Goal: Information Seeking & Learning: Check status

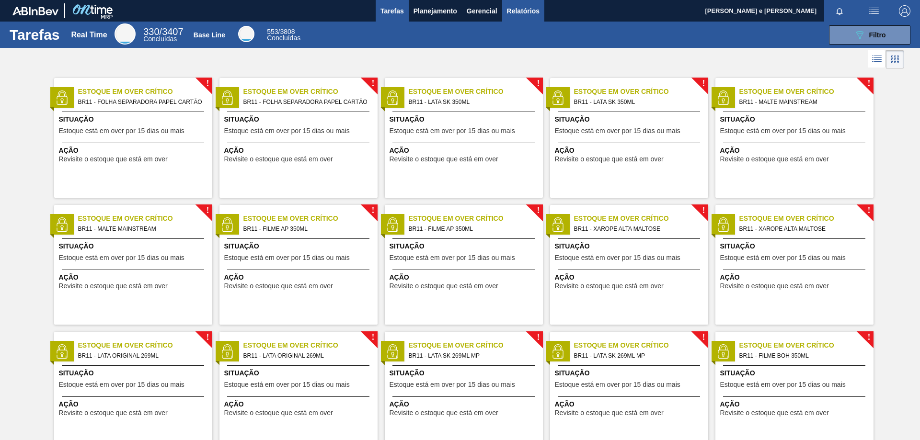
click at [523, 8] on span "Relatórios" at bounding box center [523, 10] width 33 height 11
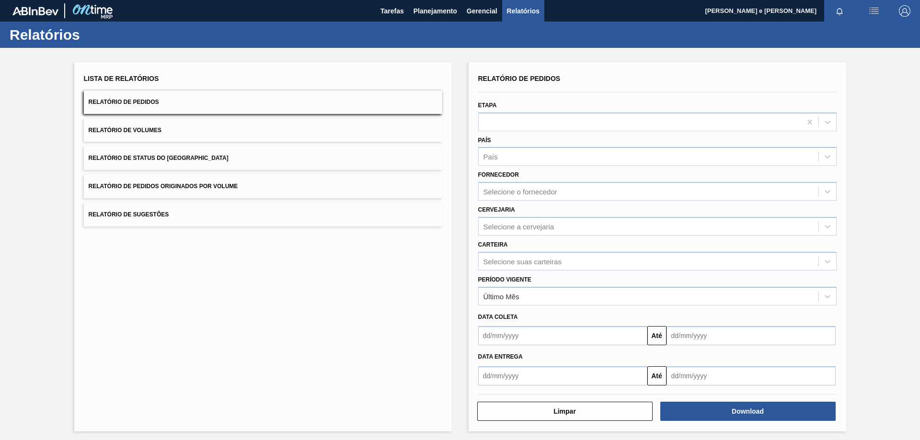
click at [319, 99] on button "Relatório de Pedidos" at bounding box center [263, 102] width 358 height 23
click at [493, 157] on div "País" at bounding box center [490, 157] width 14 height 8
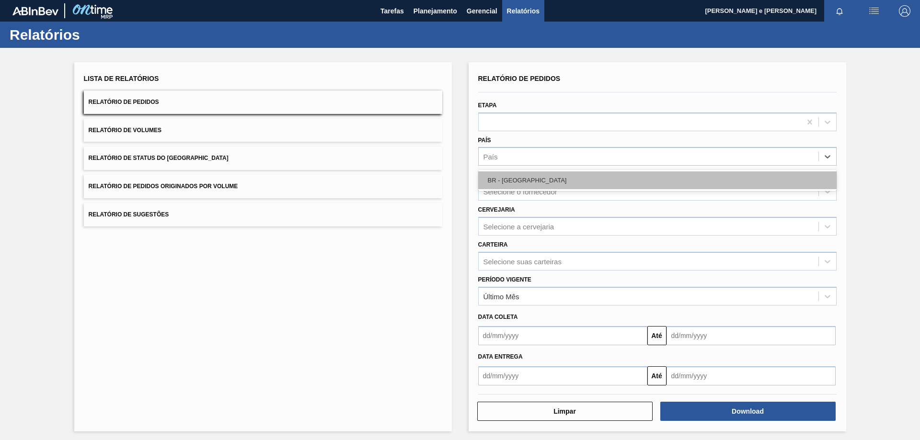
click at [510, 180] on div "BR - [GEOGRAPHIC_DATA]" at bounding box center [657, 181] width 358 height 18
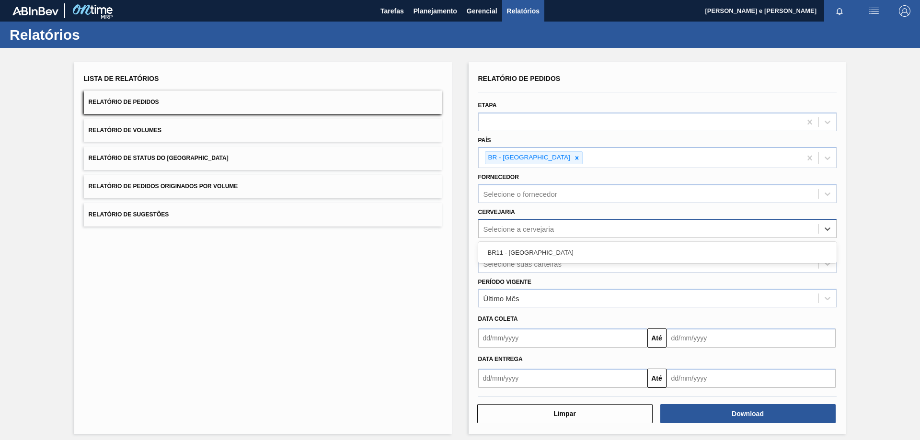
click at [504, 230] on div "Selecione a cervejaria" at bounding box center [518, 229] width 71 height 8
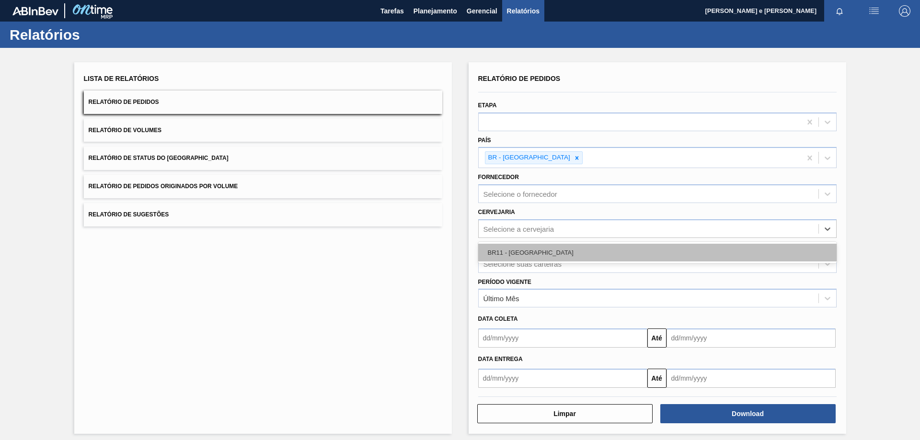
click at [504, 250] on div "BR11 - [GEOGRAPHIC_DATA]" at bounding box center [657, 253] width 358 height 18
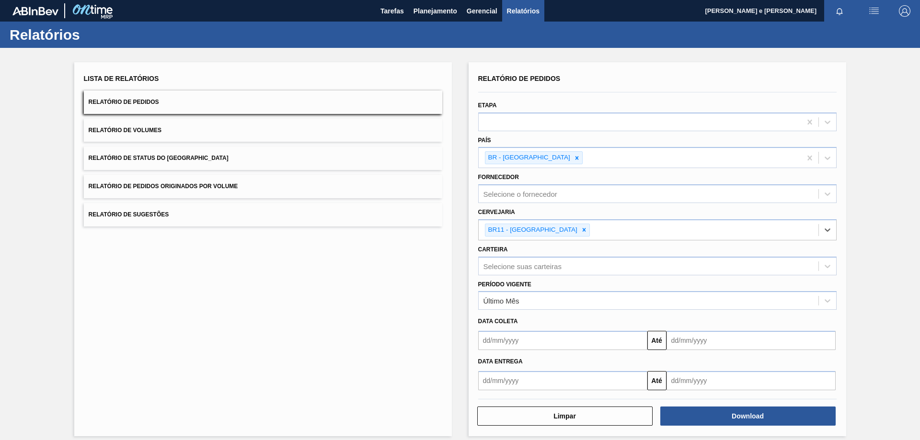
scroll to position [8, 0]
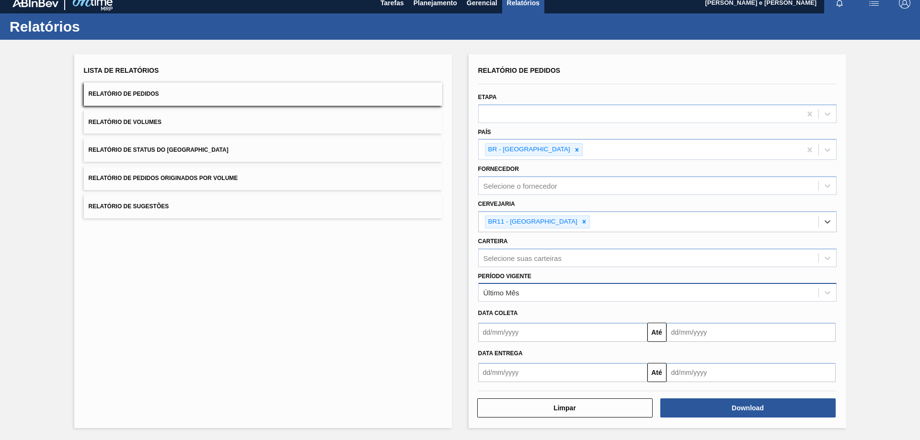
click at [506, 298] on div "Último Mês" at bounding box center [649, 293] width 340 height 14
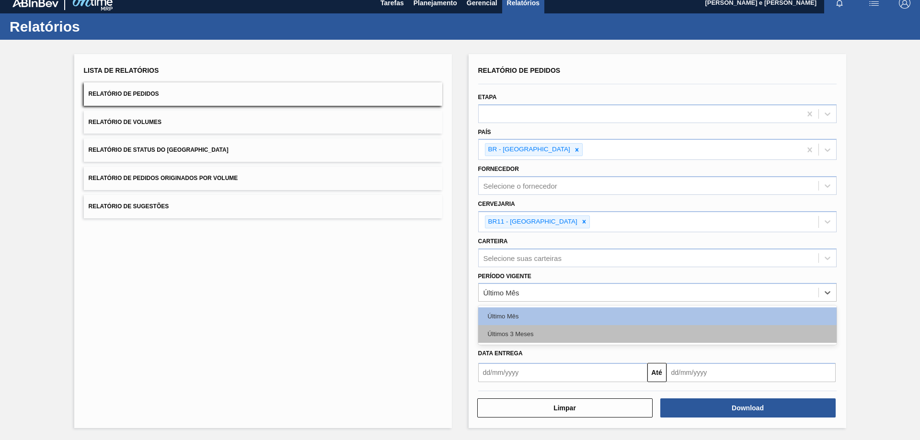
click at [505, 336] on div "Últimos 3 Meses" at bounding box center [657, 334] width 358 height 18
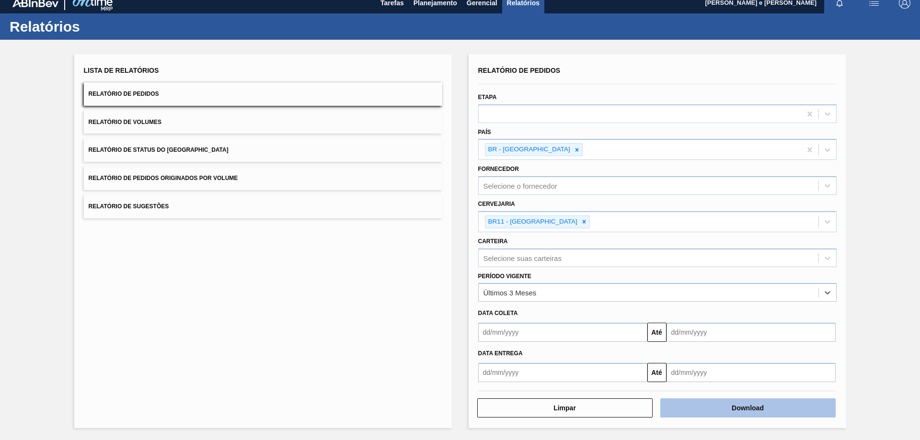
click at [729, 411] on button "Download" at bounding box center [747, 408] width 175 height 19
drag, startPoint x: 310, startPoint y: 349, endPoint x: 428, endPoint y: 1, distance: 366.8
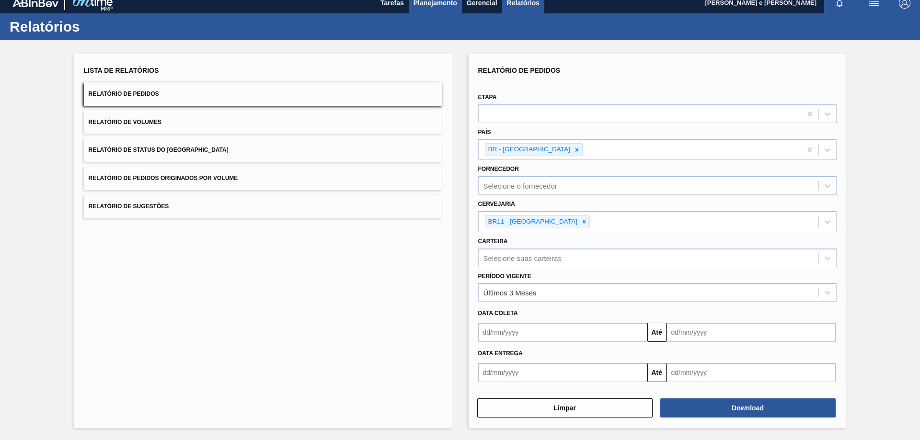
click at [311, 345] on div "Lista de Relatórios Relatório de Pedidos Relatório de Volumes Relatório de Stat…" at bounding box center [263, 241] width 378 height 374
click at [355, 37] on div "Relatórios" at bounding box center [460, 26] width 920 height 26
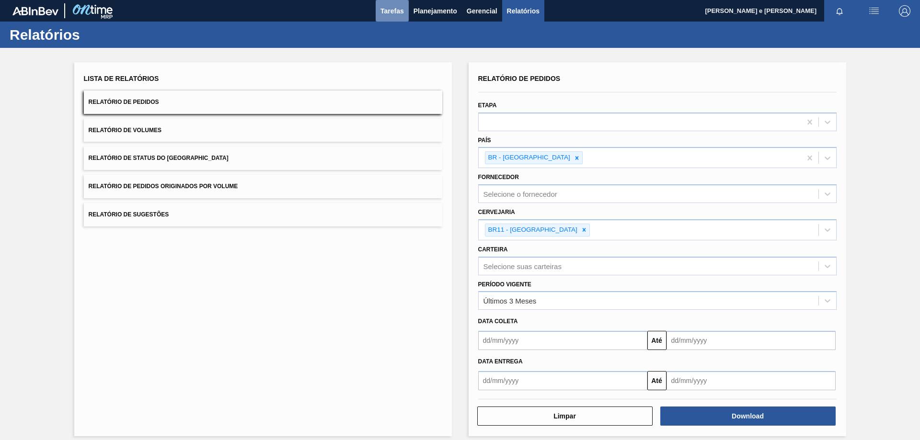
click at [391, 12] on span "Tarefas" at bounding box center [391, 10] width 23 height 11
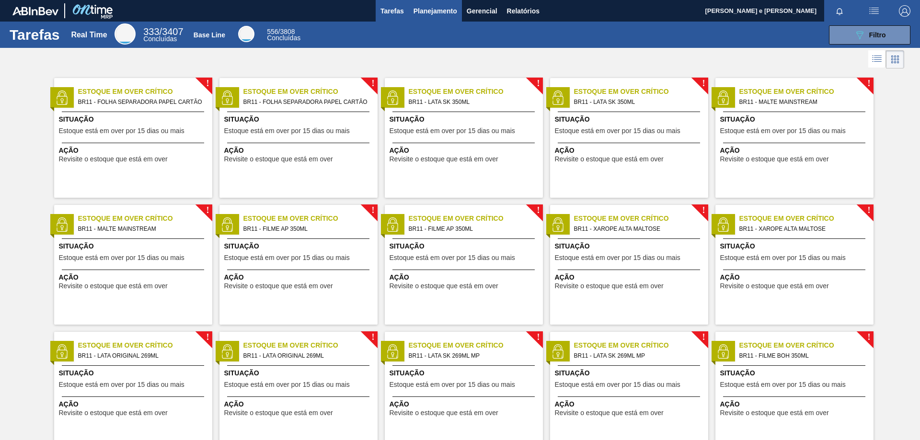
click at [427, 12] on span "Planejamento" at bounding box center [435, 10] width 44 height 11
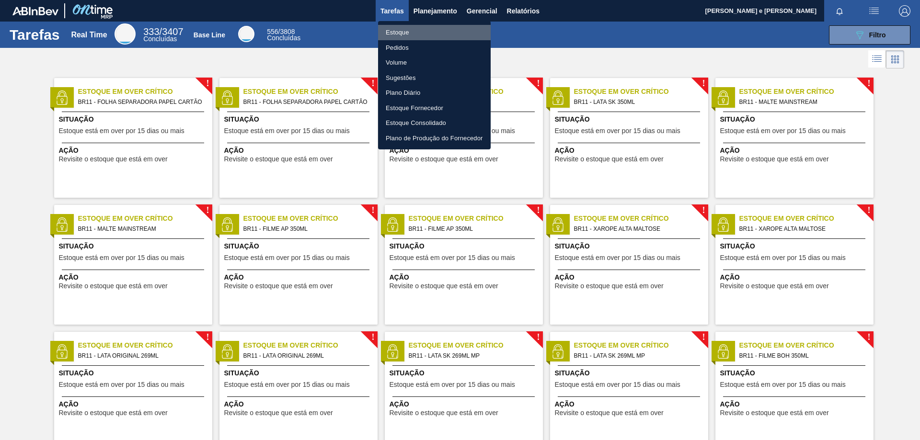
click at [398, 32] on li "Estoque" at bounding box center [434, 32] width 113 height 15
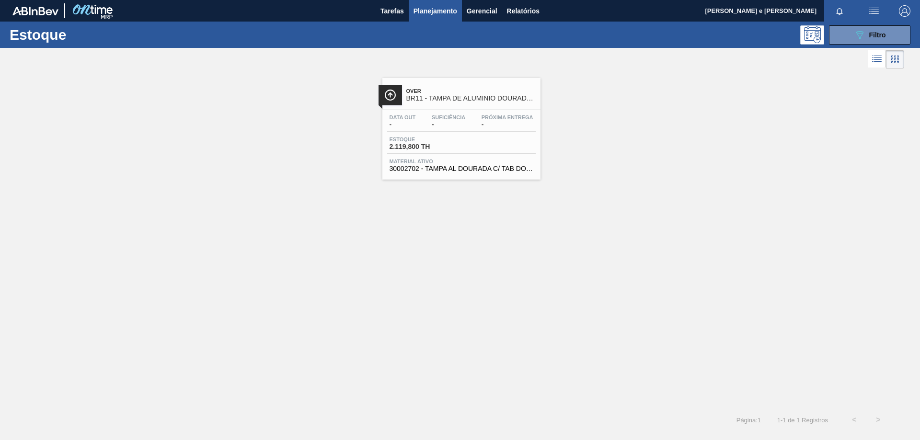
click at [426, 97] on span "BR11 - TAMPA DE ALUMÍNIO DOURADA TAB DOURADO" at bounding box center [470, 98] width 129 height 7
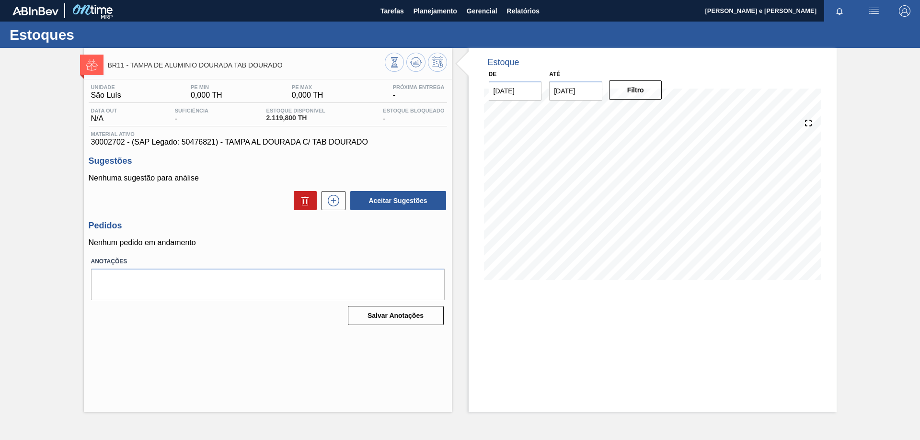
click at [628, 342] on div "Estoque De [DATE] Até [DATE] Filtro 30/09 Projeção de Estoque 319.8 [DOMAIN_NAM…" at bounding box center [653, 230] width 368 height 364
click at [697, 317] on div "Estoque De [DATE] Até [DATE] Filtro 30/09 Projeção de Estoque 319.8 [DOMAIN_NAM…" at bounding box center [653, 230] width 368 height 364
click at [429, 11] on span "Planejamento" at bounding box center [435, 10] width 44 height 11
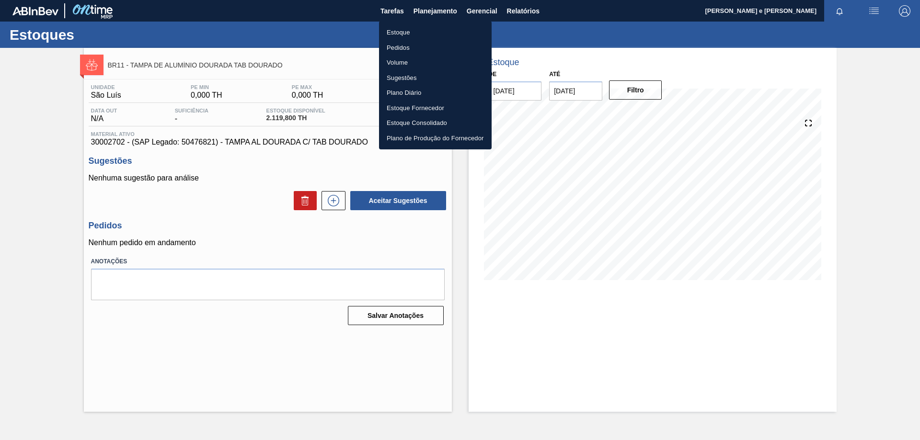
click at [411, 31] on li "Estoque" at bounding box center [435, 32] width 113 height 15
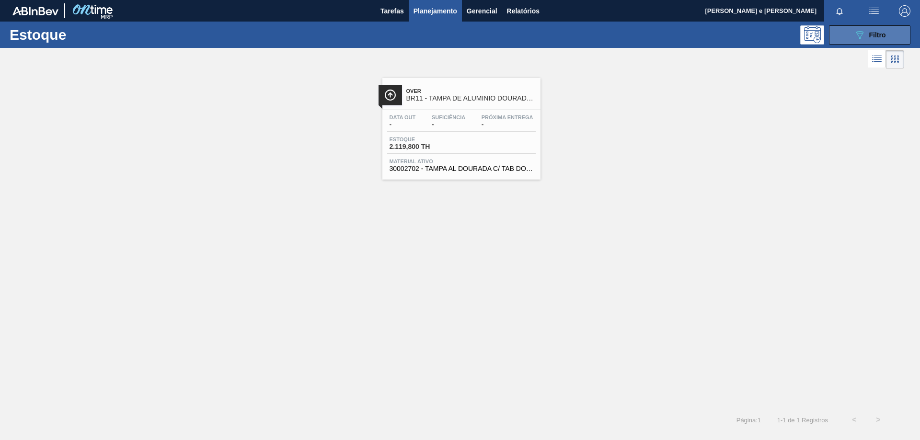
click at [863, 36] on icon "089F7B8B-B2A5-4AFE-B5C0-19BA573D28AC" at bounding box center [859, 34] width 11 height 11
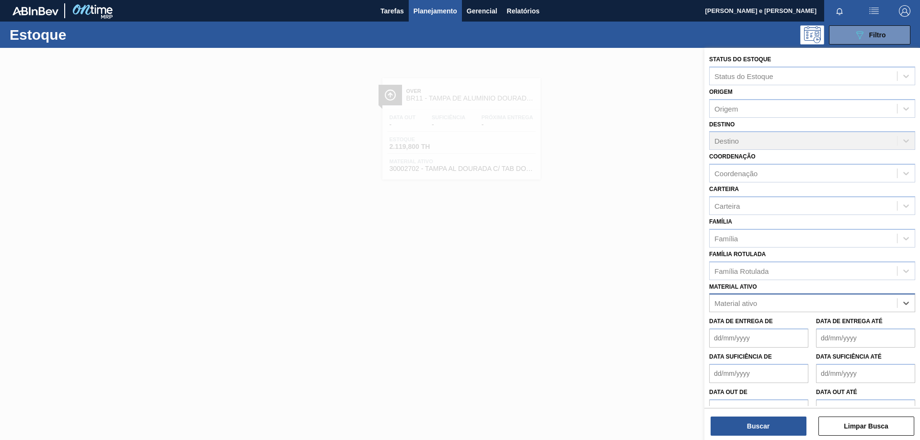
click at [833, 303] on div "Material ativo" at bounding box center [802, 304] width 187 height 14
click at [720, 303] on ativo "3007969" at bounding box center [728, 303] width 29 height 8
type ativo "30007969"
click at [796, 329] on div "30007969 - TAMPA AL AUTO CDL PRATA CANPACK" at bounding box center [812, 327] width 206 height 18
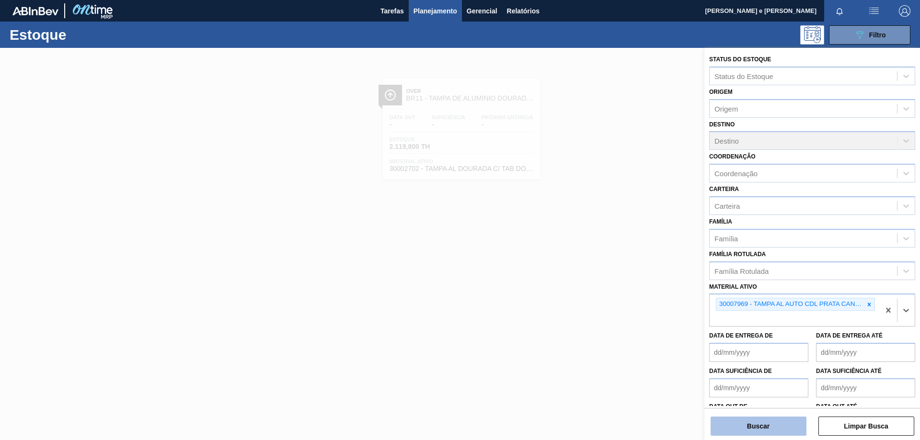
click at [742, 422] on button "Buscar" at bounding box center [758, 426] width 96 height 19
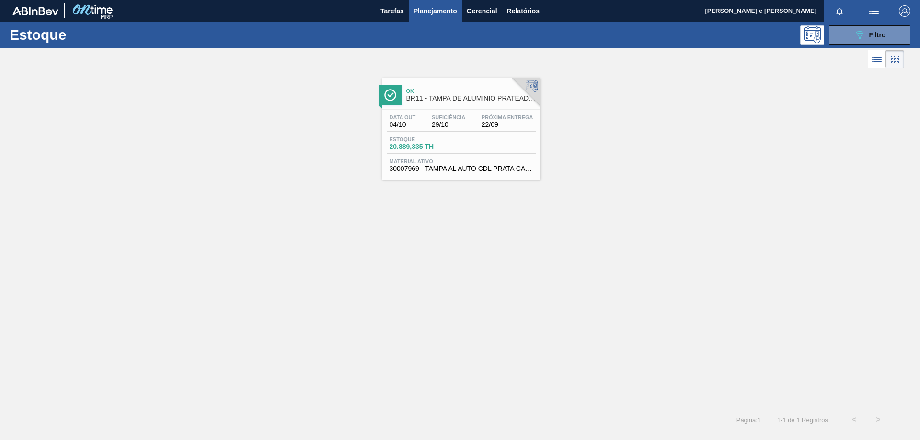
click at [435, 108] on div "Ok BR11 - TAMPA DE ALUMÍNIO PRATEADA CANPACK CDL Data [DATE] Suficiência 29/10 …" at bounding box center [461, 129] width 158 height 102
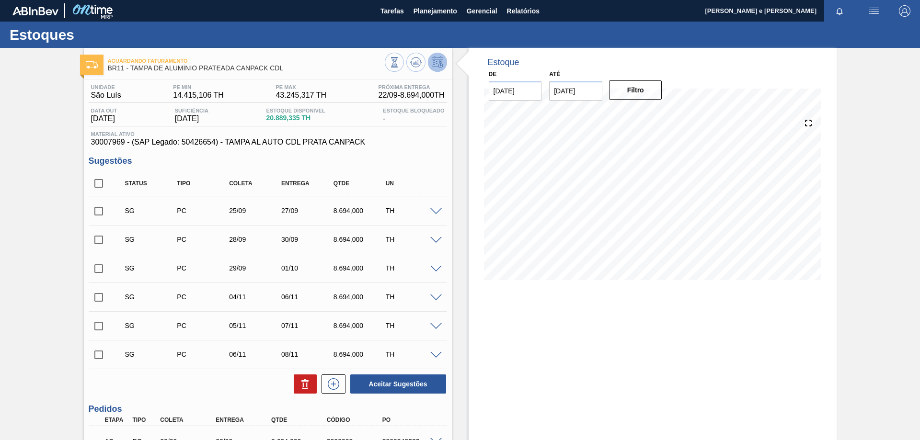
click at [531, 311] on div "Estoque De [DATE] Até [DATE] Filtro" at bounding box center [653, 291] width 368 height 486
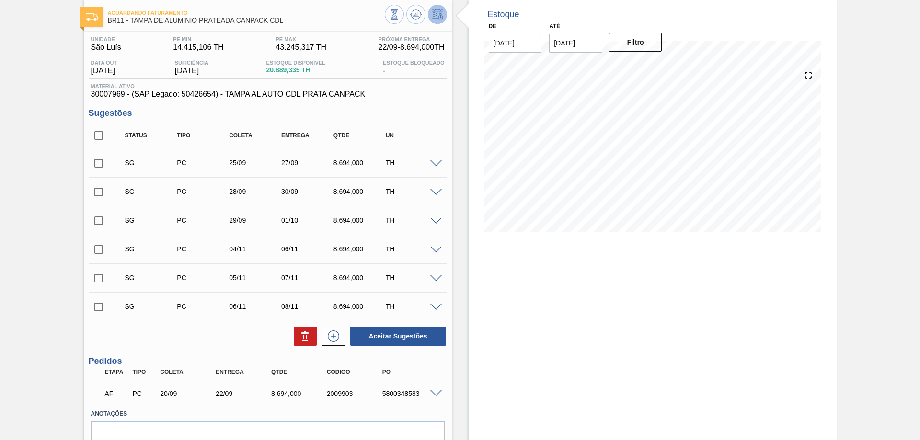
scroll to position [93, 0]
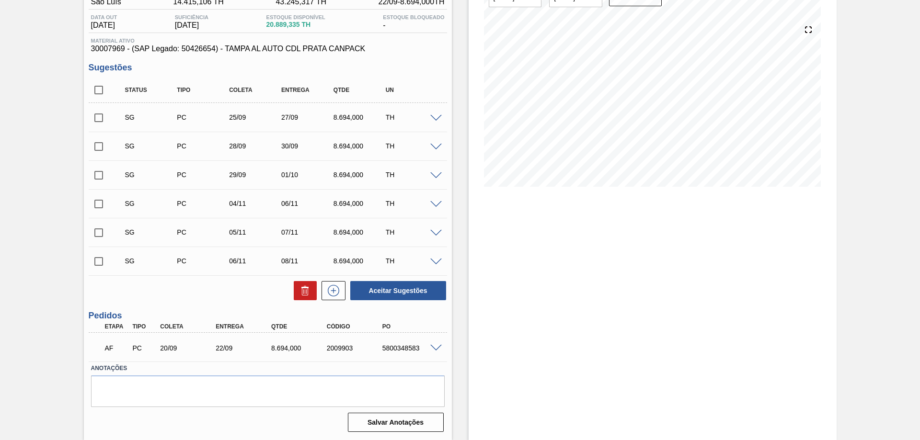
click at [708, 228] on div "Estoque De [DATE] Até [DATE] Filtro 27/09 Projeção de Estoque 34,475.426 [DOMAI…" at bounding box center [653, 197] width 368 height 486
